Goal: Find specific page/section: Find specific page/section

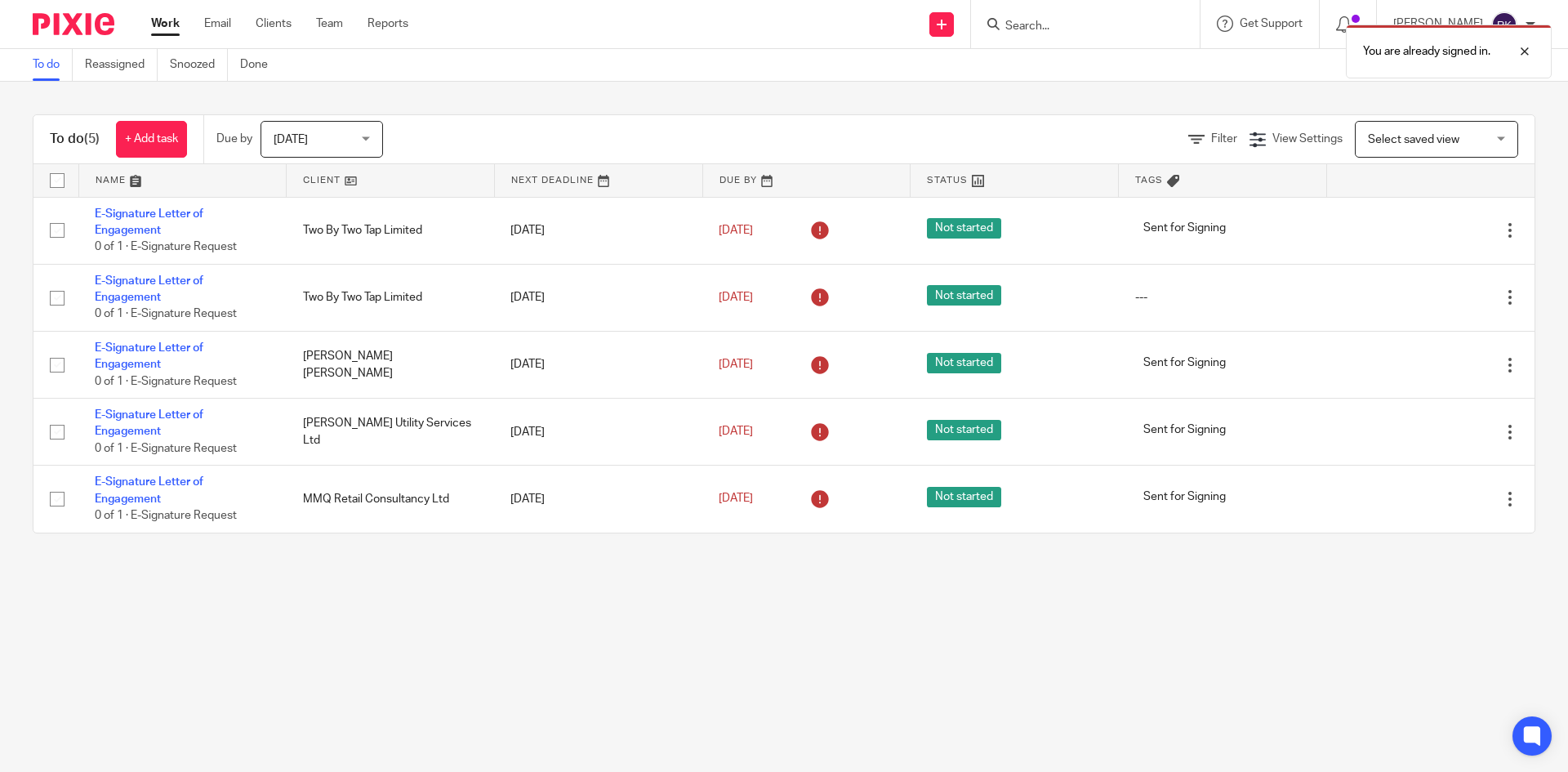
click at [1063, 18] on div "You are already signed in." at bounding box center [1168, 47] width 768 height 62
click at [1034, 26] on input "Search" at bounding box center [1076, 27] width 147 height 15
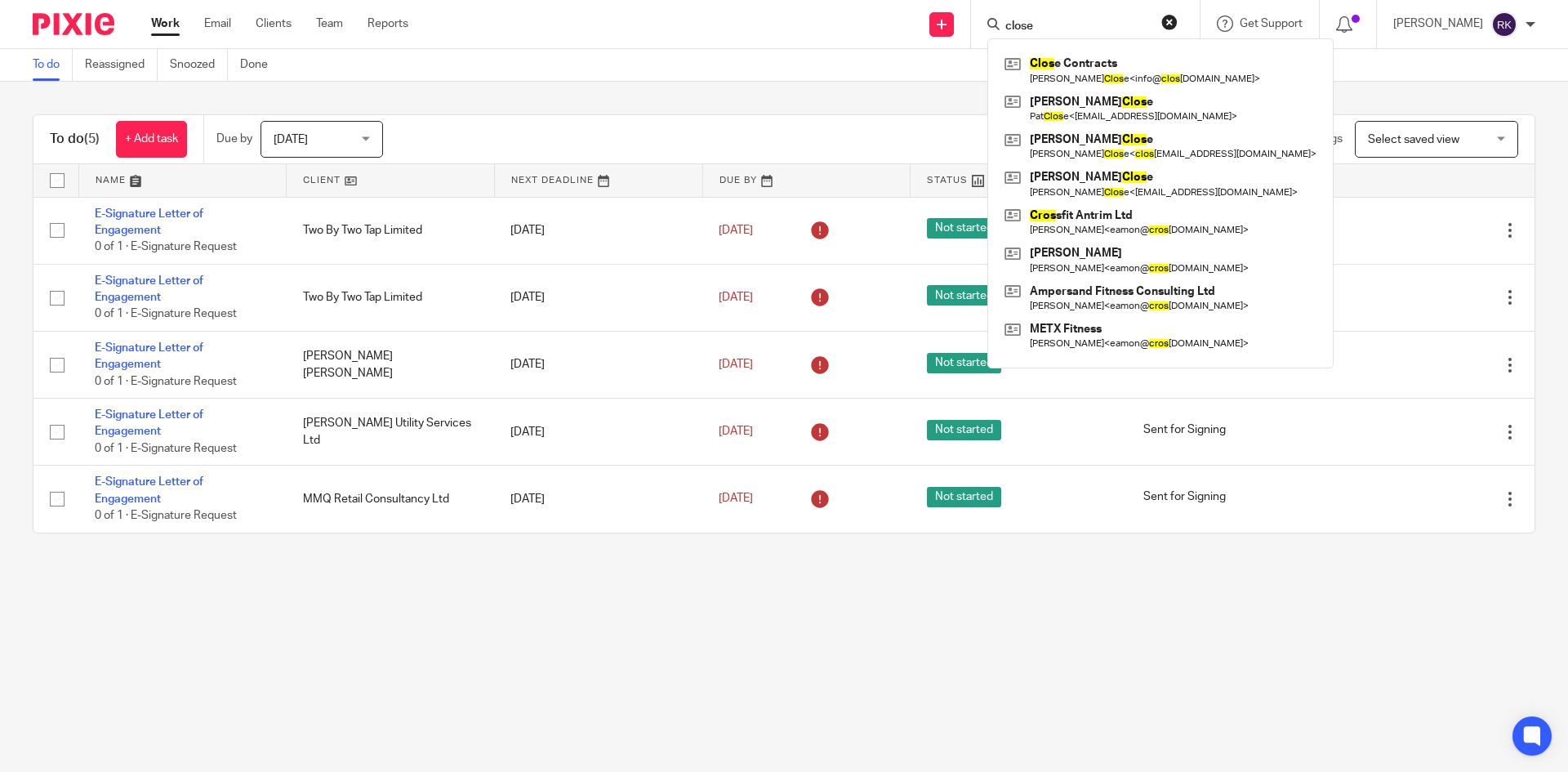
type input "close"
click button "submit" at bounding box center [0, 0] width 0 height 0
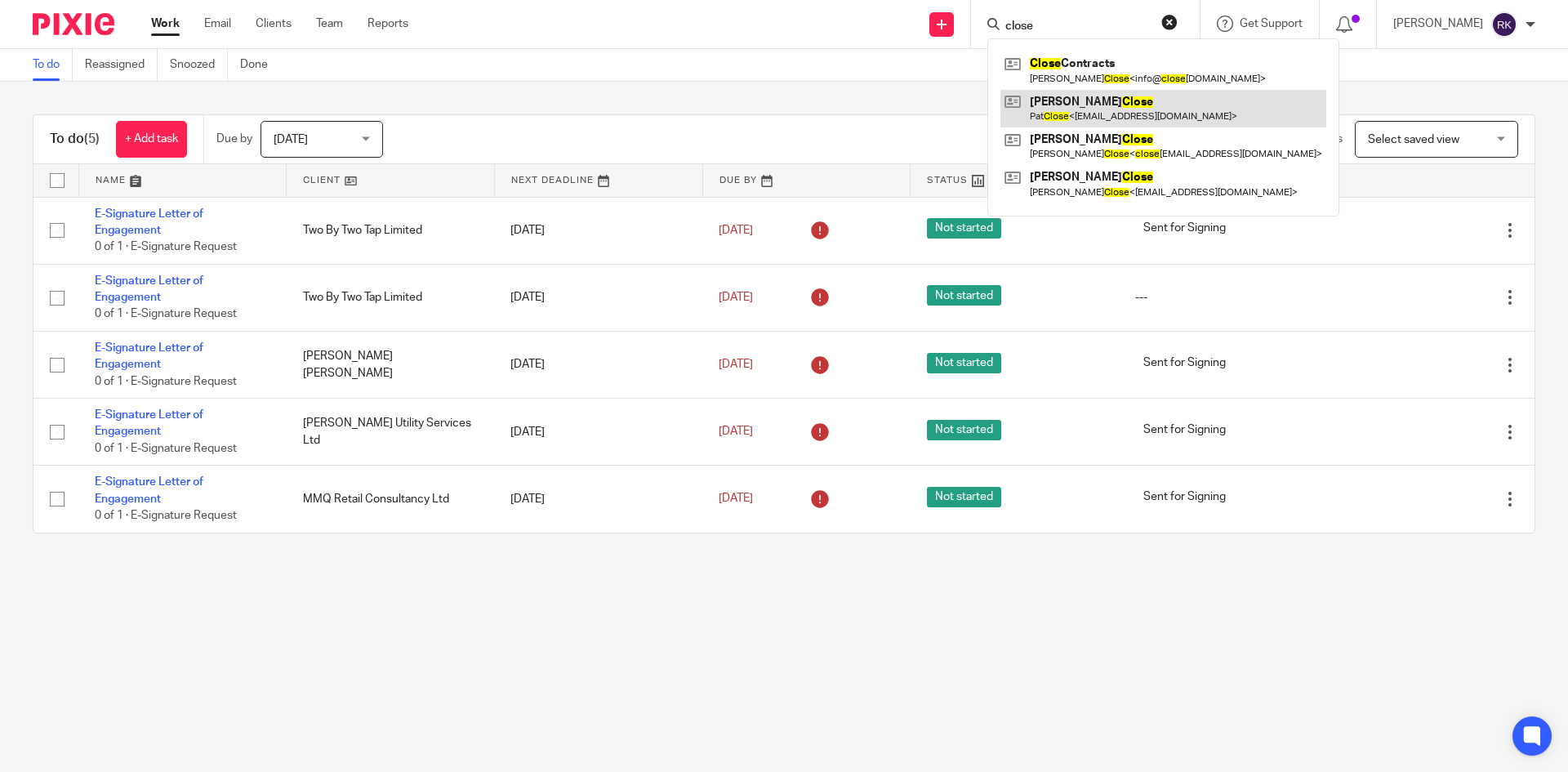
click at [1185, 97] on link at bounding box center [1164, 108] width 326 height 38
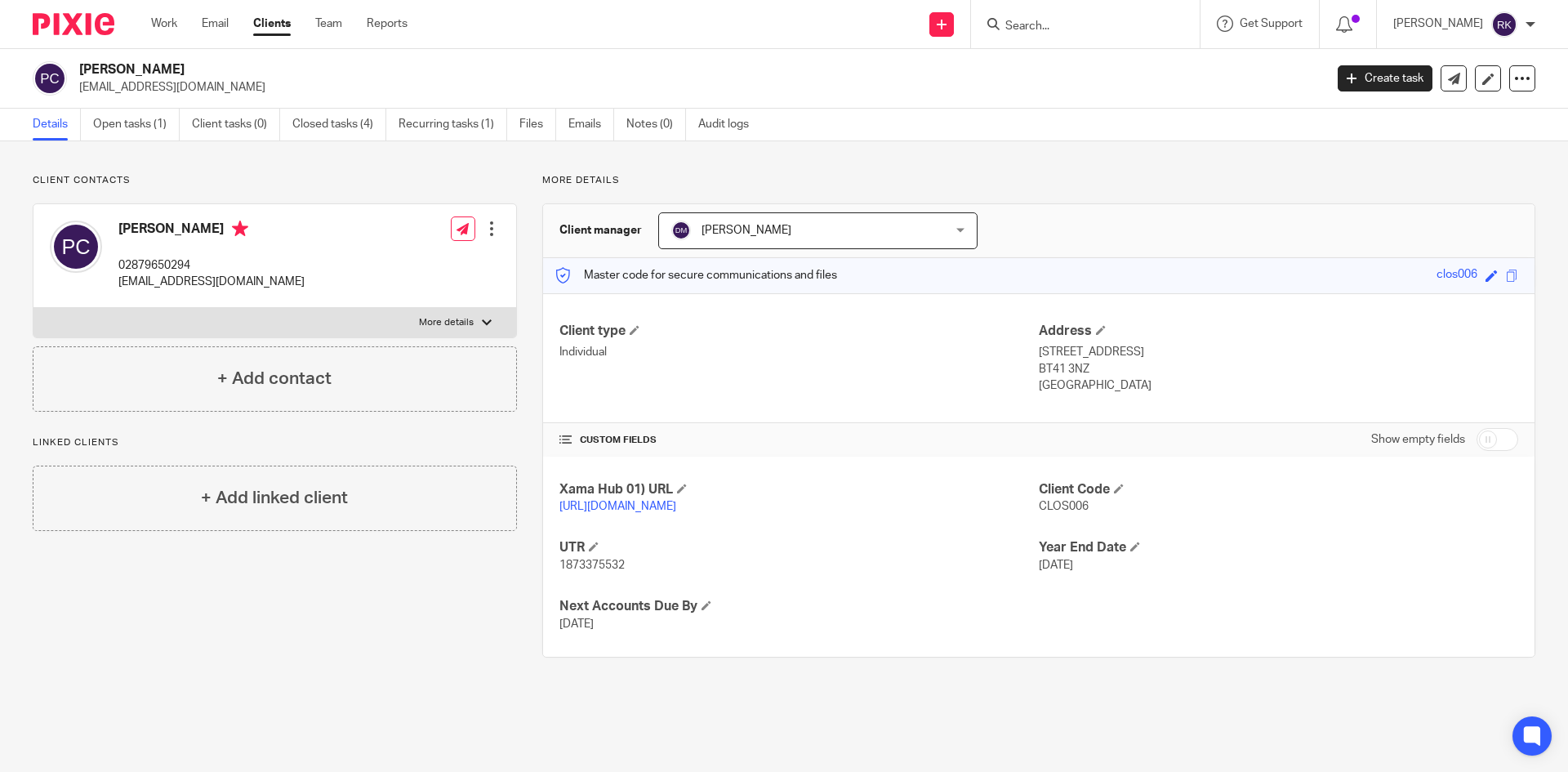
click at [1092, 23] on input "Search" at bounding box center [1076, 27] width 147 height 15
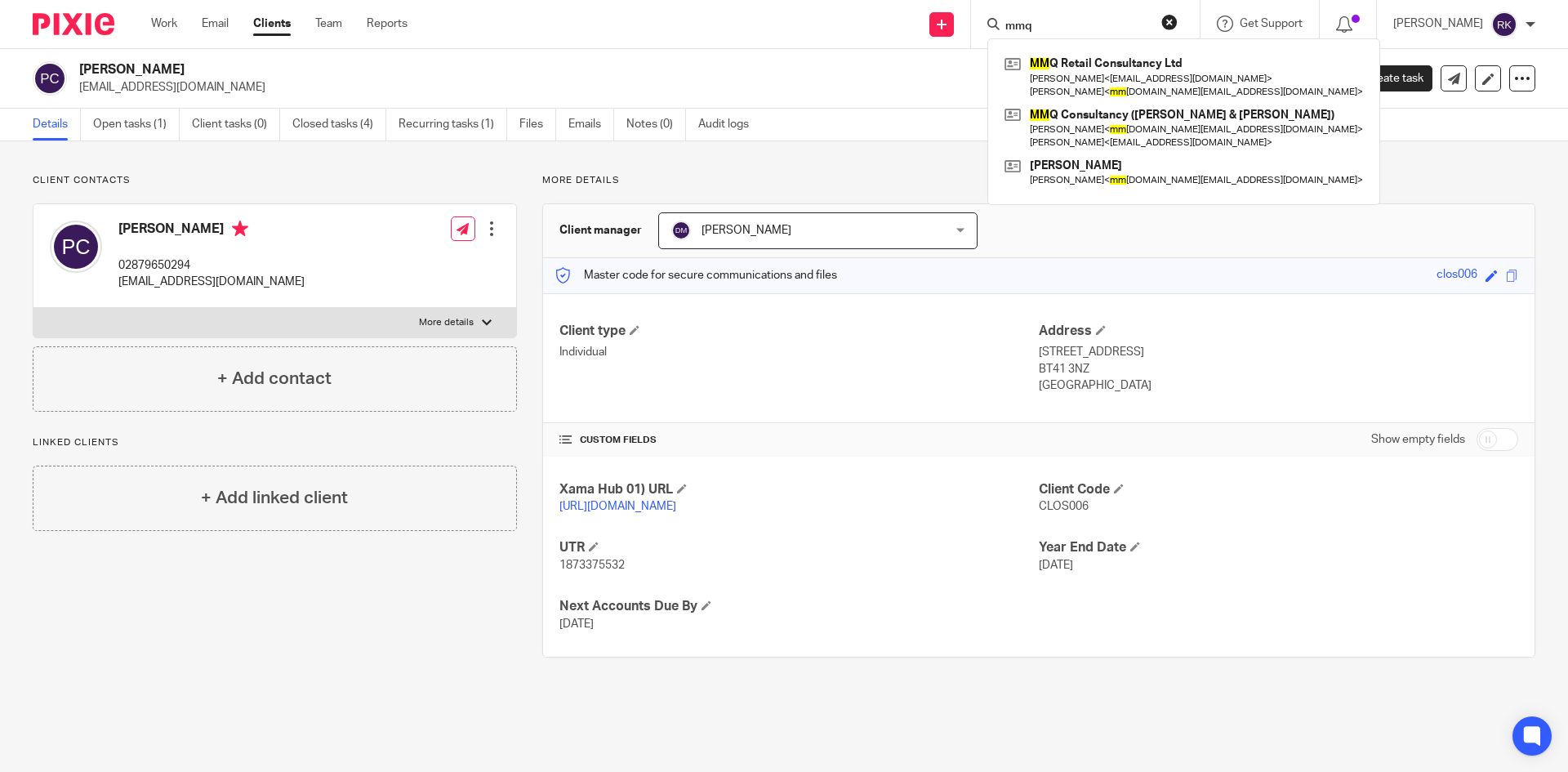
type input "mmq"
click button "submit" at bounding box center [0, 0] width 0 height 0
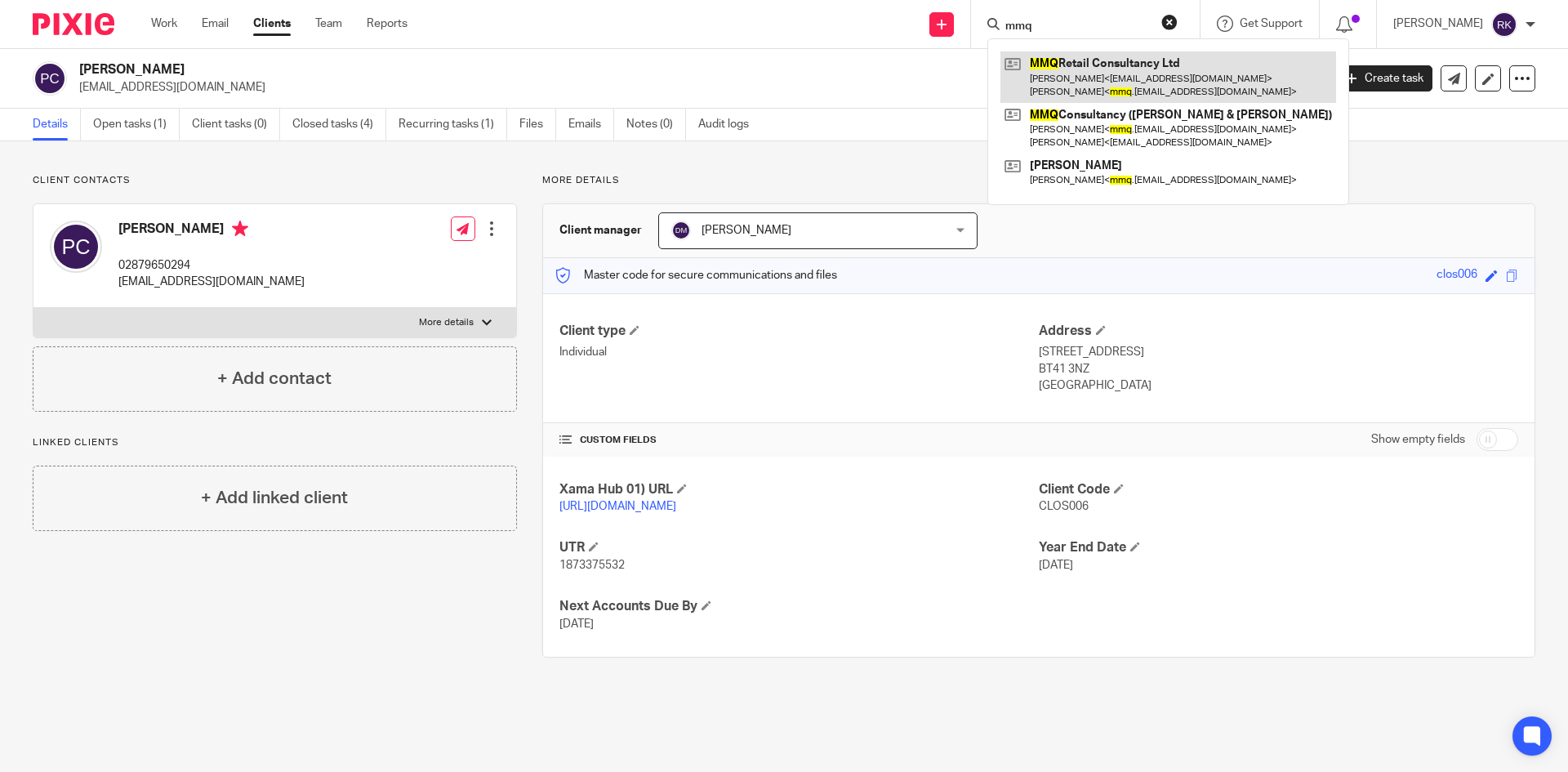
click at [1234, 89] on link at bounding box center [1169, 76] width 336 height 50
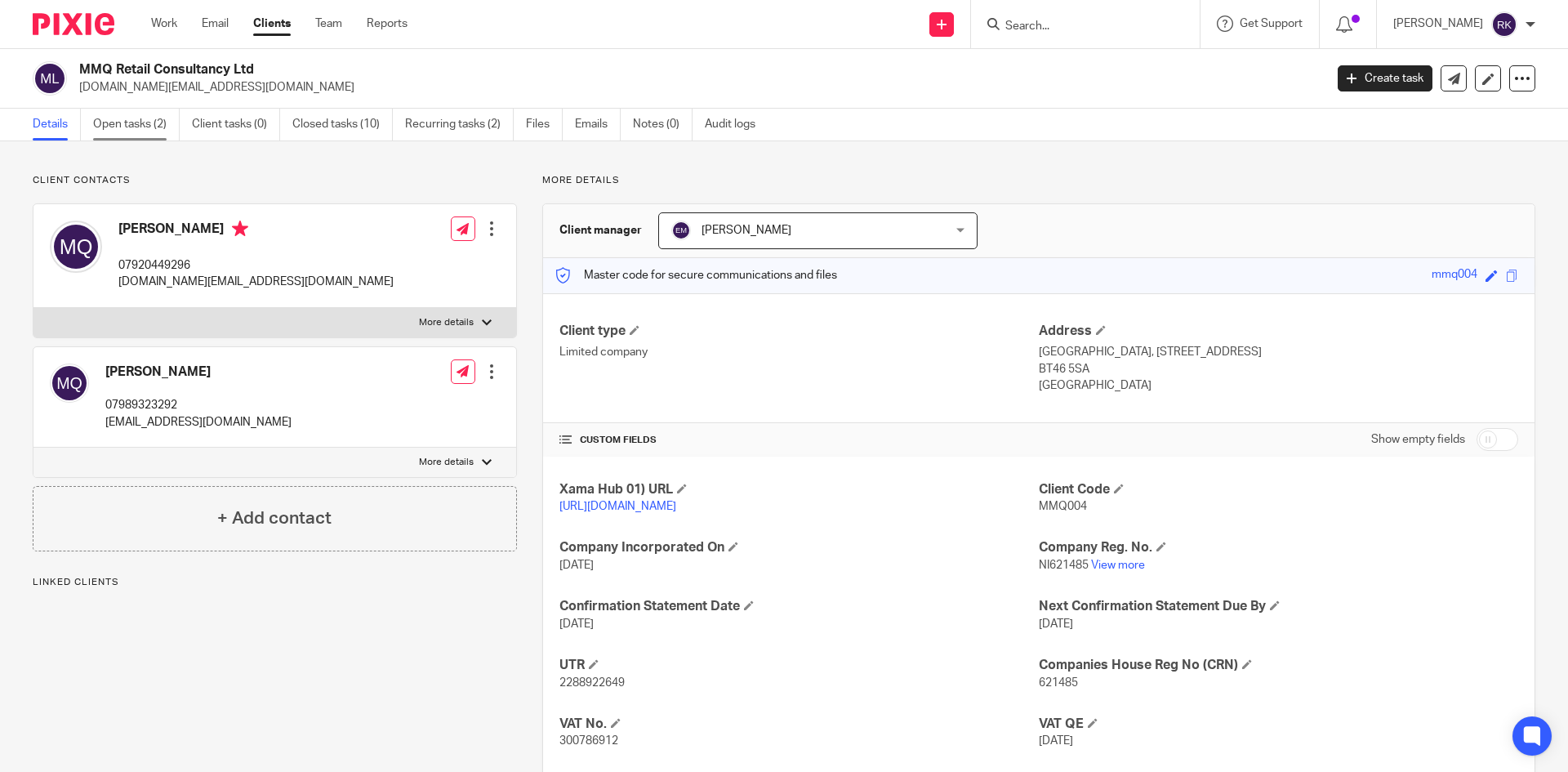
click at [141, 129] on link "Open tasks (2)" at bounding box center [136, 124] width 86 height 32
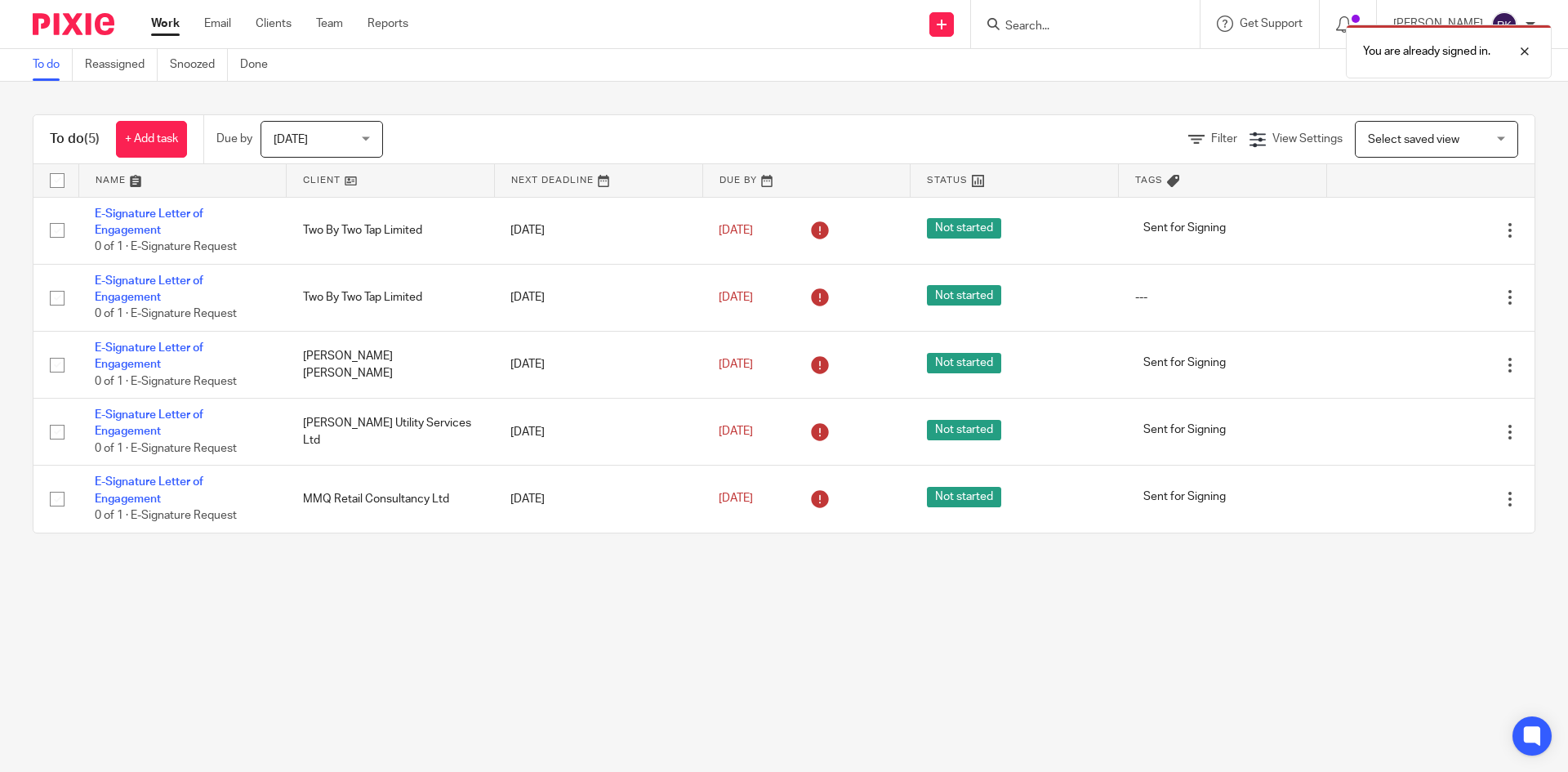
click at [1050, 39] on div "You are already signed in." at bounding box center [1168, 47] width 768 height 62
click at [1044, 31] on div "You are already signed in." at bounding box center [1168, 47] width 768 height 62
click at [1042, 23] on input "Search" at bounding box center [1076, 27] width 147 height 15
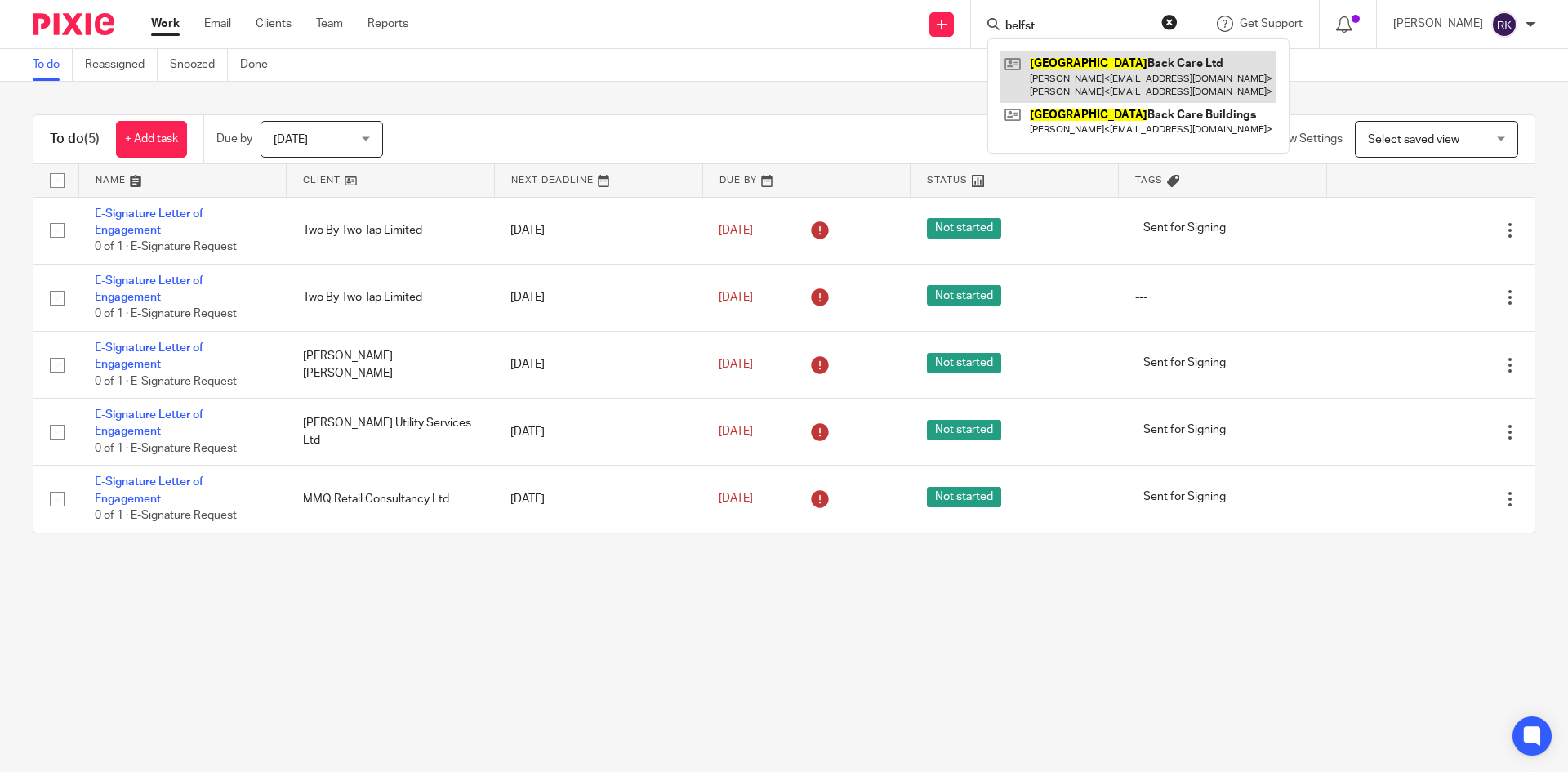
type input "belfst"
click at [1170, 89] on link at bounding box center [1138, 76] width 276 height 50
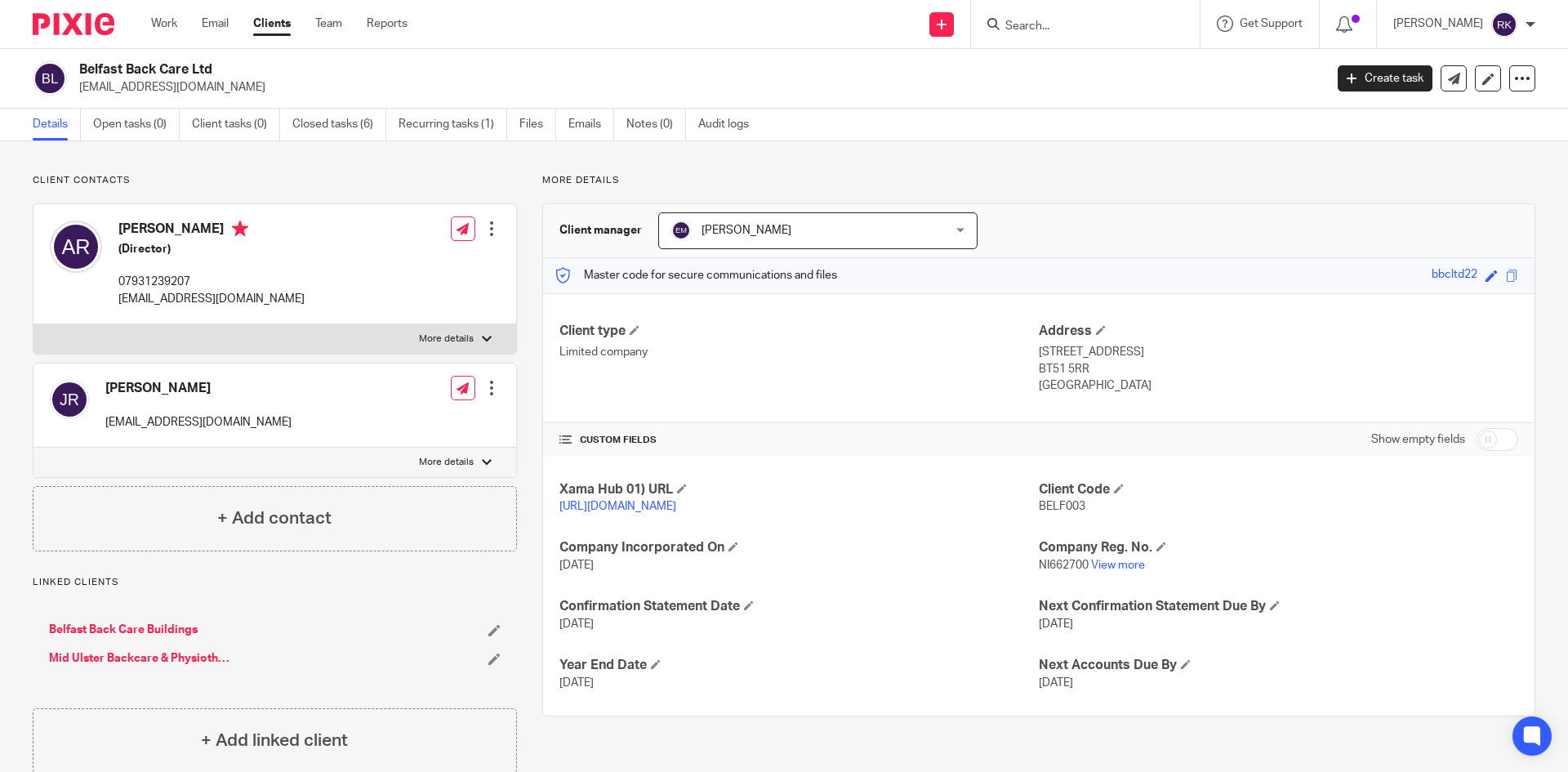
click at [1064, 22] on input "Search" at bounding box center [1076, 27] width 147 height 15
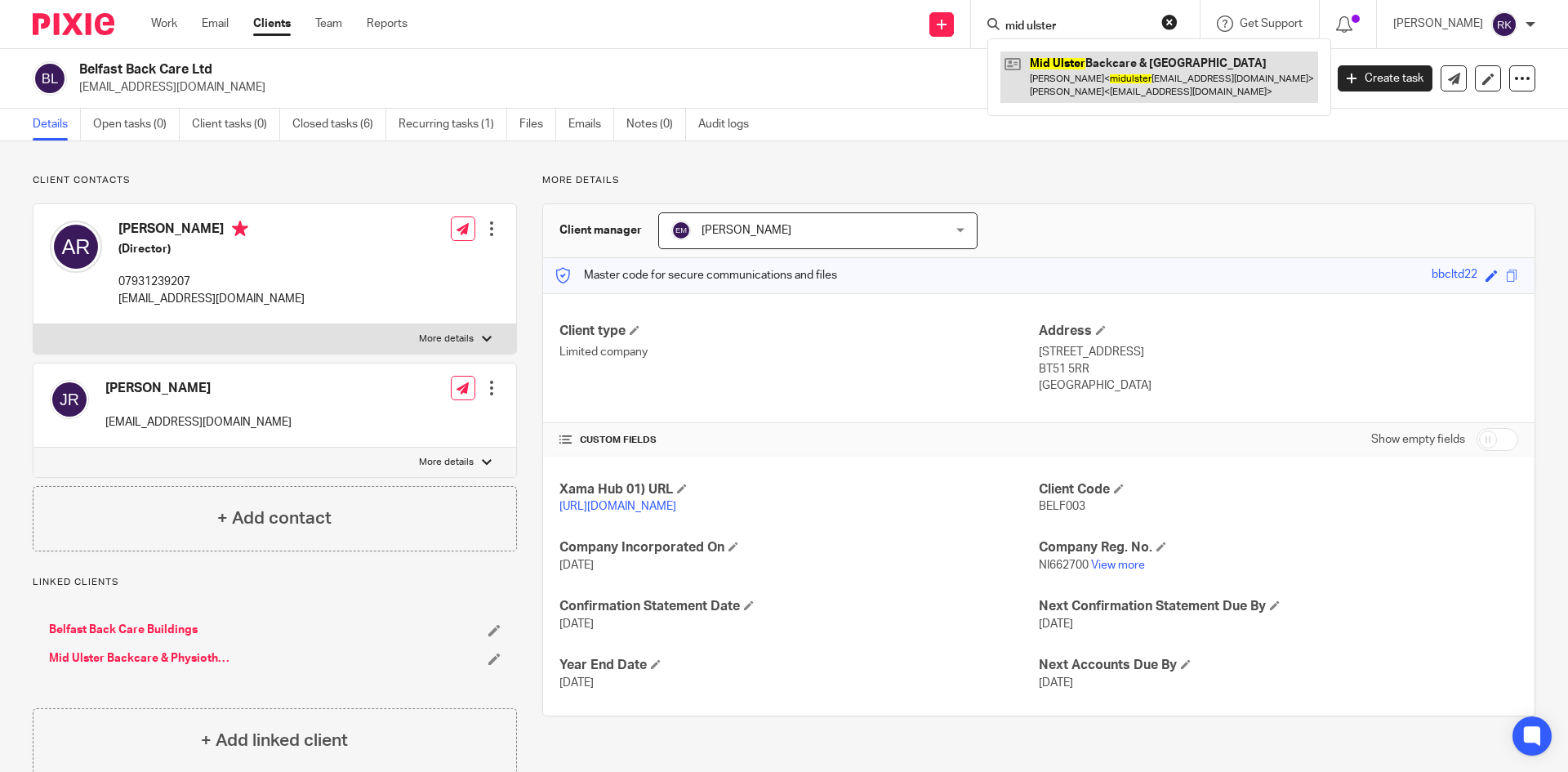
type input "mid ulster"
click at [1188, 78] on link at bounding box center [1159, 76] width 318 height 50
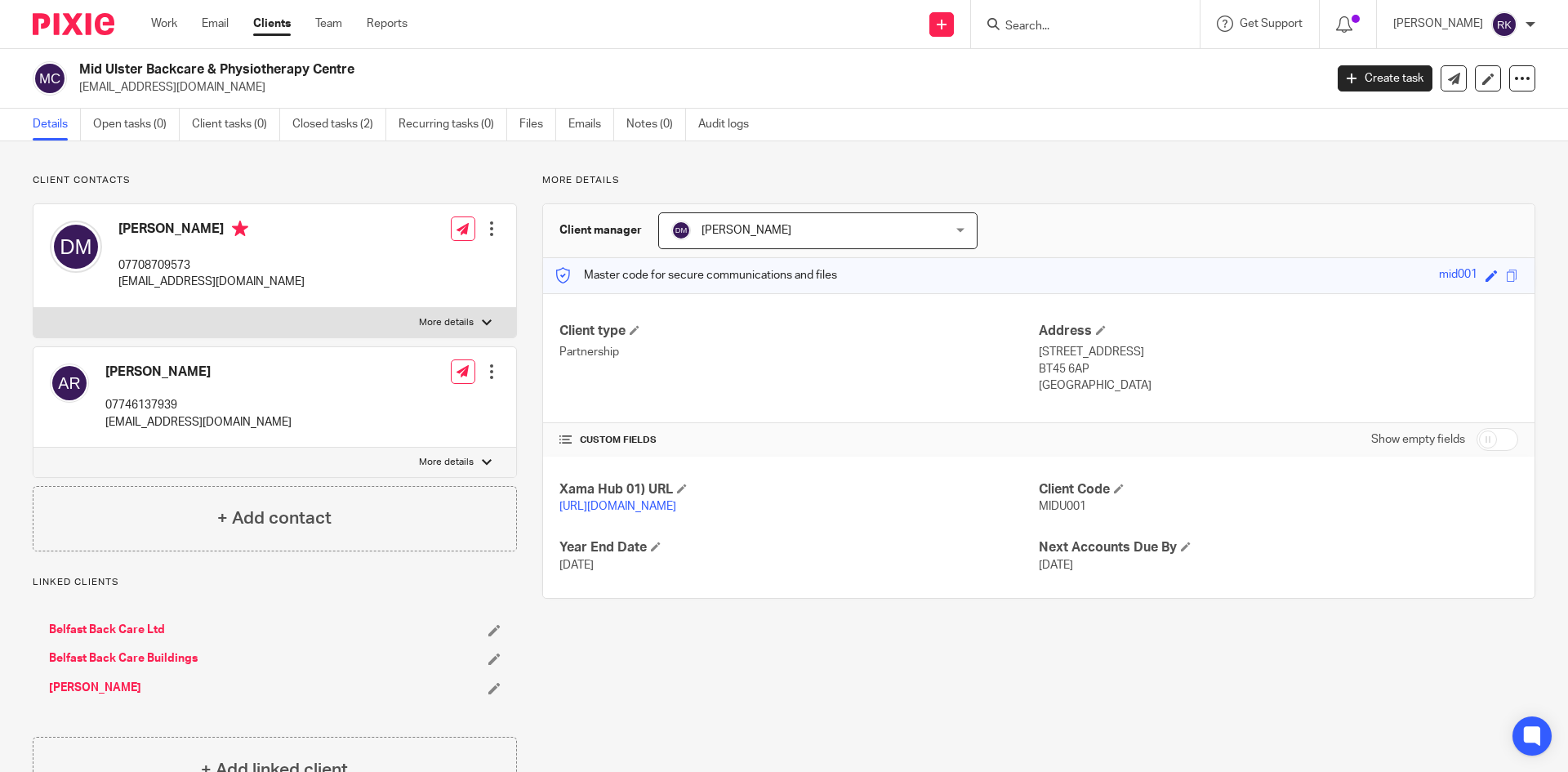
click at [1070, 24] on input "Search" at bounding box center [1076, 27] width 147 height 15
type input "metx"
click at [745, 46] on div "Send new email Create task Add client Request signature metx METX Fitness [PERS…" at bounding box center [1000, 23] width 1136 height 48
click at [363, 718] on div "Linked clients Belfast Back Care Ltd [GEOGRAPHIC_DATA] [PERSON_NAME] + Add link…" at bounding box center [274, 689] width 484 height 227
